Goal: Task Accomplishment & Management: Manage account settings

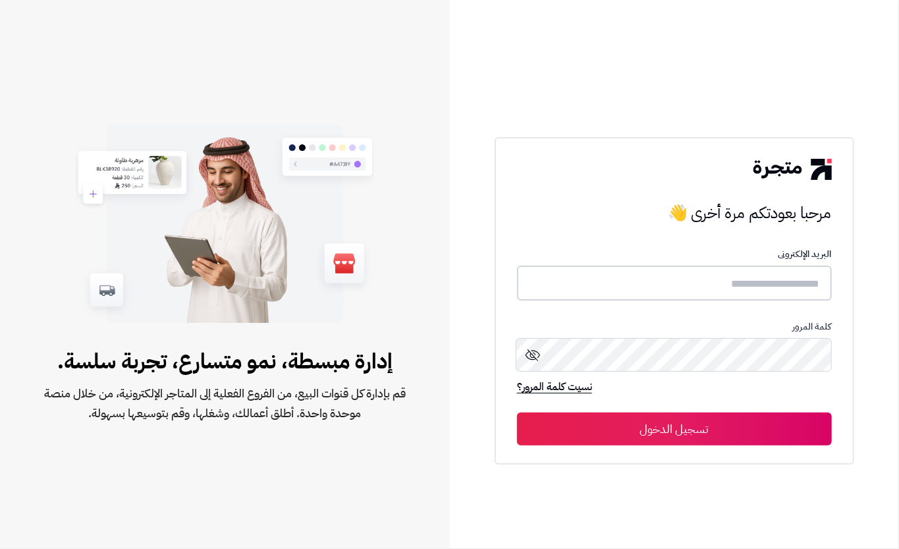
click at [741, 289] on input "text" at bounding box center [674, 283] width 315 height 35
click at [731, 285] on input "text" at bounding box center [674, 283] width 315 height 35
click at [721, 288] on input "text" at bounding box center [674, 283] width 315 height 35
type input "****"
click at [559, 425] on button "تسجيل الدخول" at bounding box center [674, 428] width 315 height 33
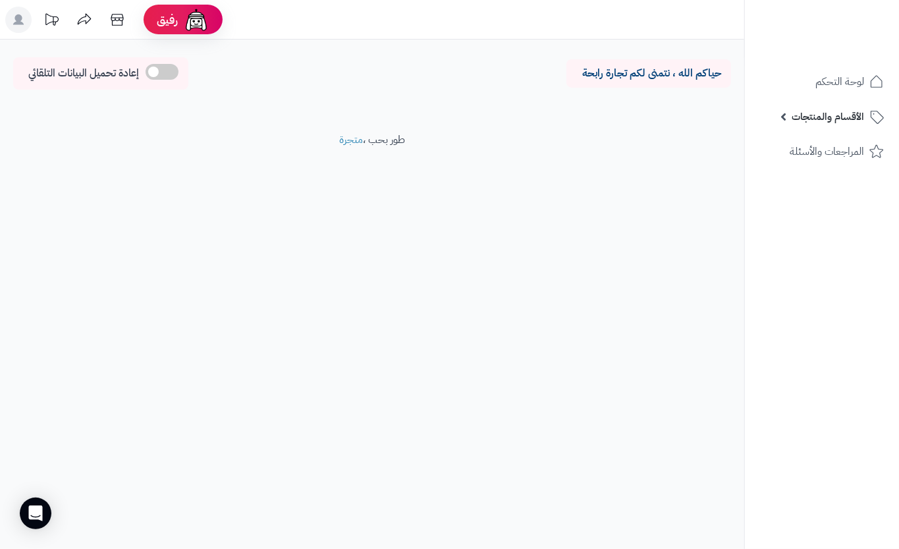
click at [899, 109] on li "الأقسام والمنتجات المنتجات مخزون الخيارات الأقسام الماركات مواصفات المنتجات موا…" at bounding box center [822, 117] width 154 height 32
click at [841, 117] on span "الأقسام والمنتجات" at bounding box center [828, 116] width 72 height 18
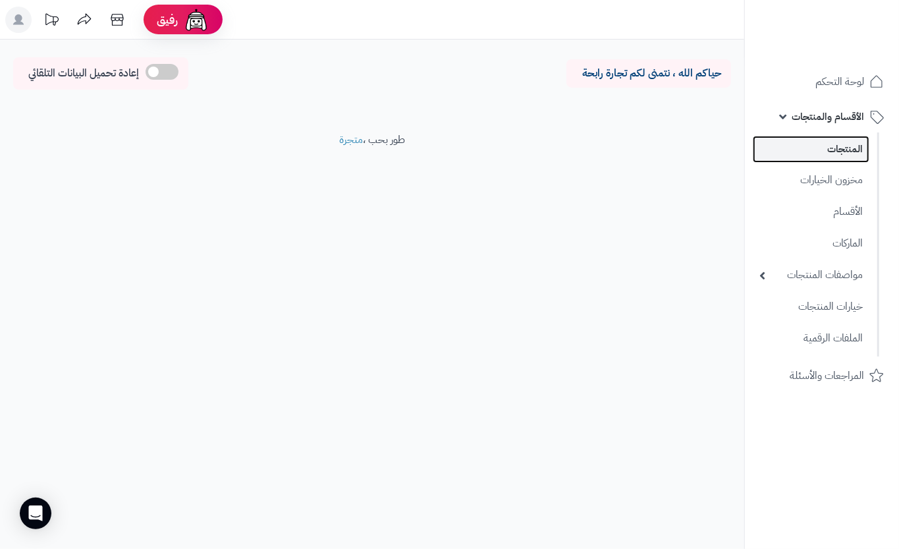
click at [834, 140] on link "المنتجات" at bounding box center [811, 149] width 117 height 27
